Goal: Book appointment/travel/reservation

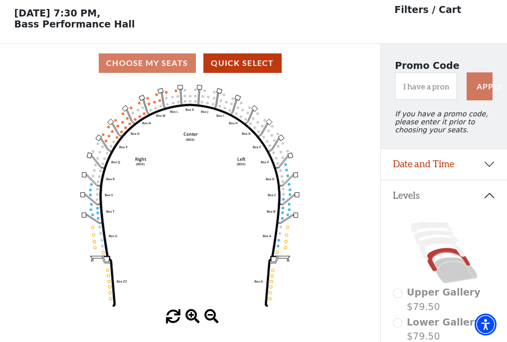
scroll to position [46, 0]
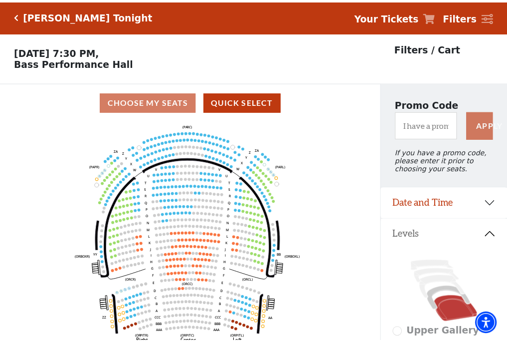
scroll to position [46, 0]
